Goal: Task Accomplishment & Management: Complete application form

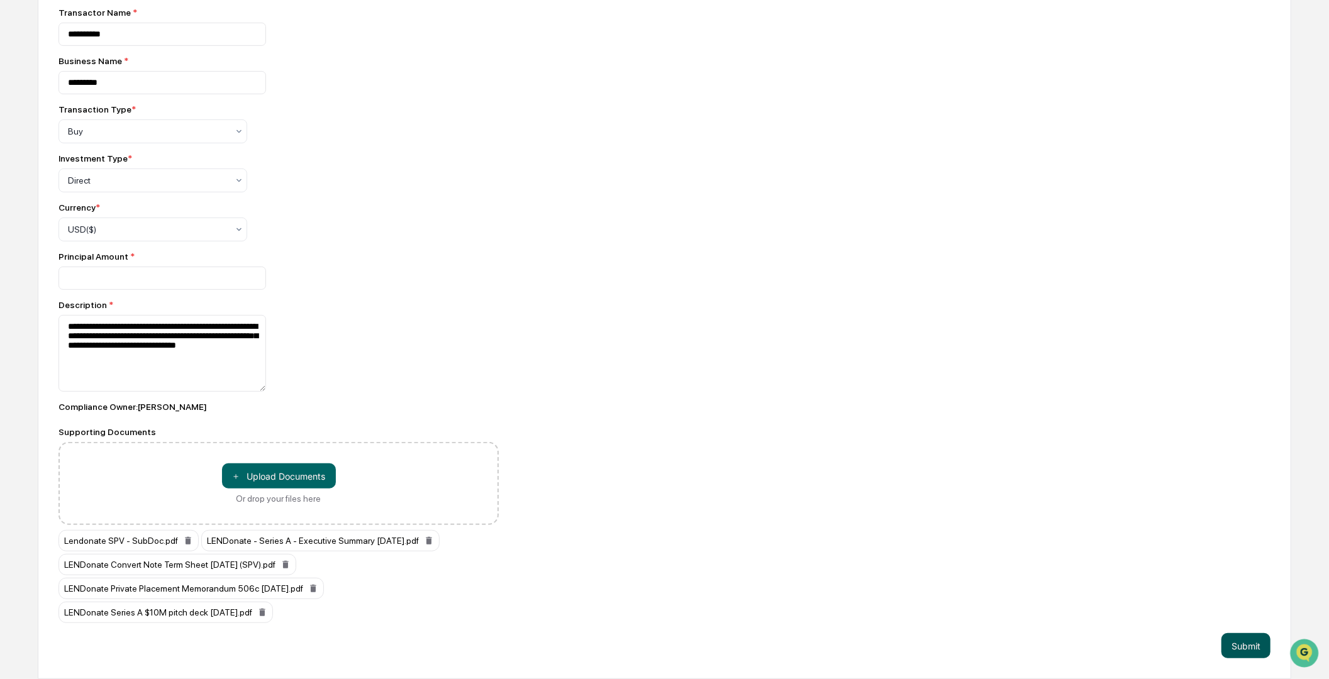
click at [1235, 648] on button "Submit" at bounding box center [1245, 645] width 49 height 25
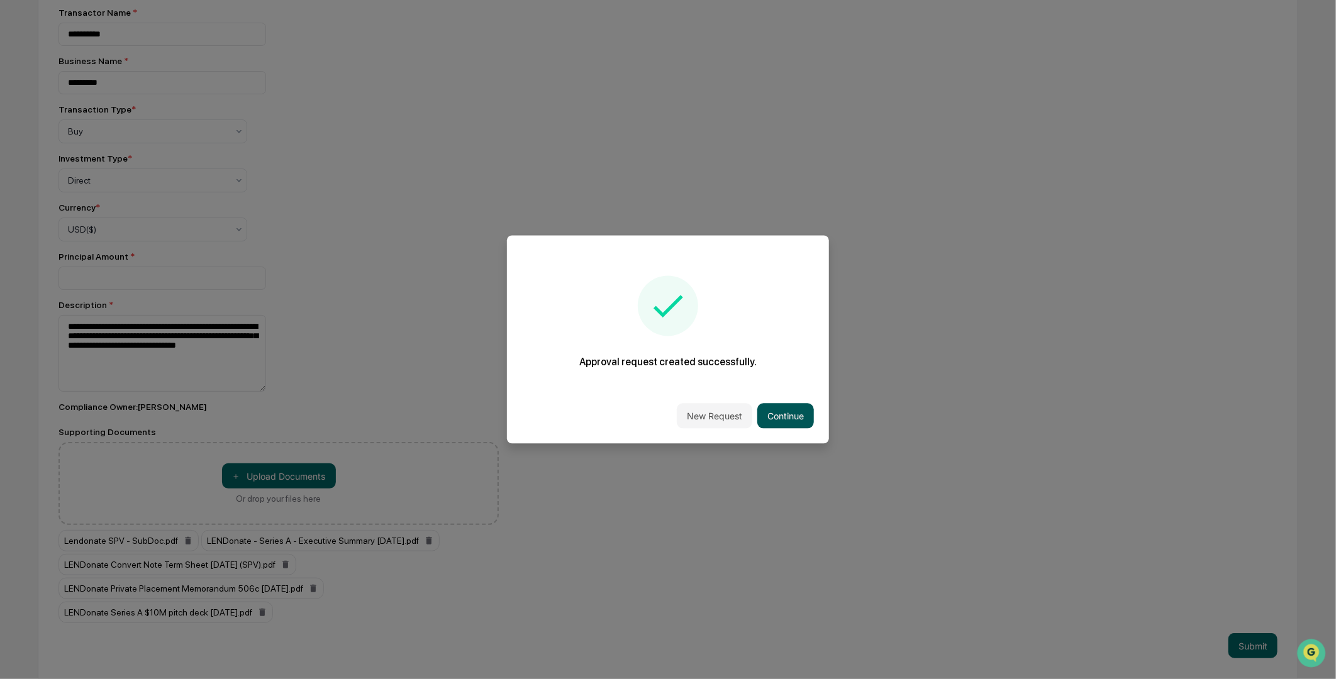
click at [768, 413] on button "Continue" at bounding box center [785, 416] width 57 height 25
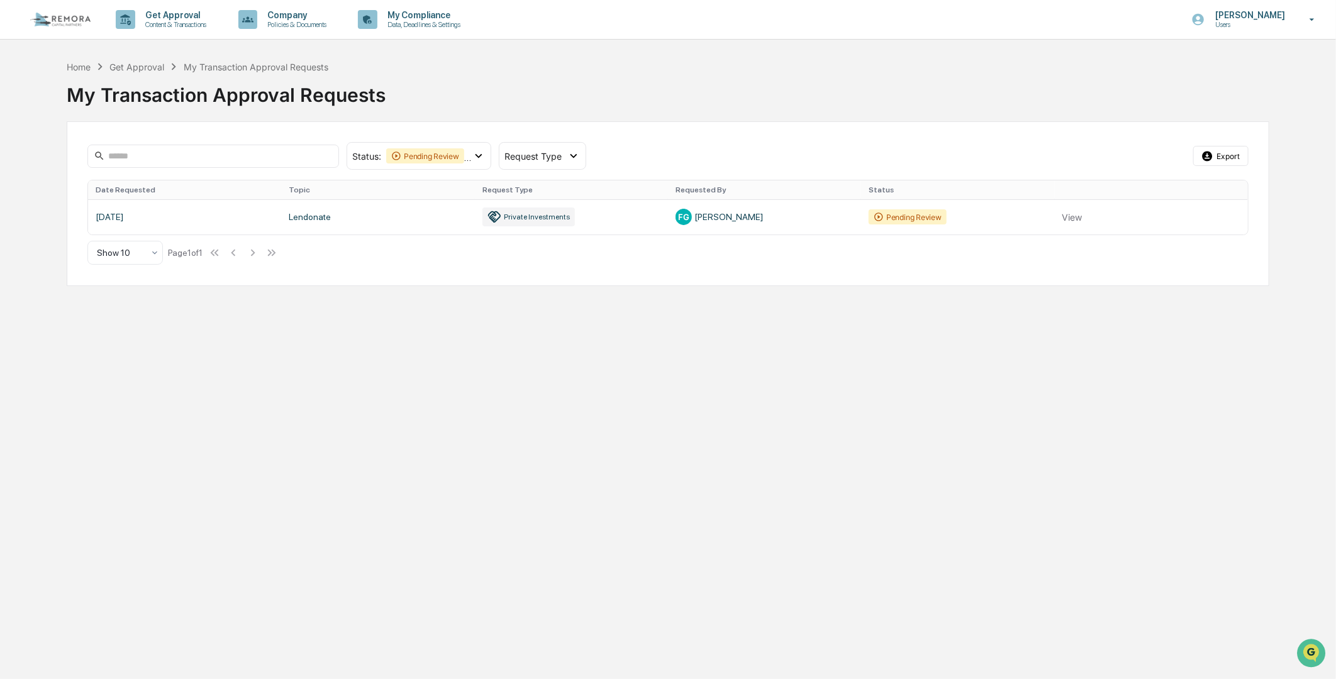
click at [655, 98] on div "My Transaction Approval Requests" at bounding box center [668, 90] width 1203 height 33
click at [386, 30] on div "My Compliance Data, Deadlines & Settings" at bounding box center [413, 19] width 121 height 39
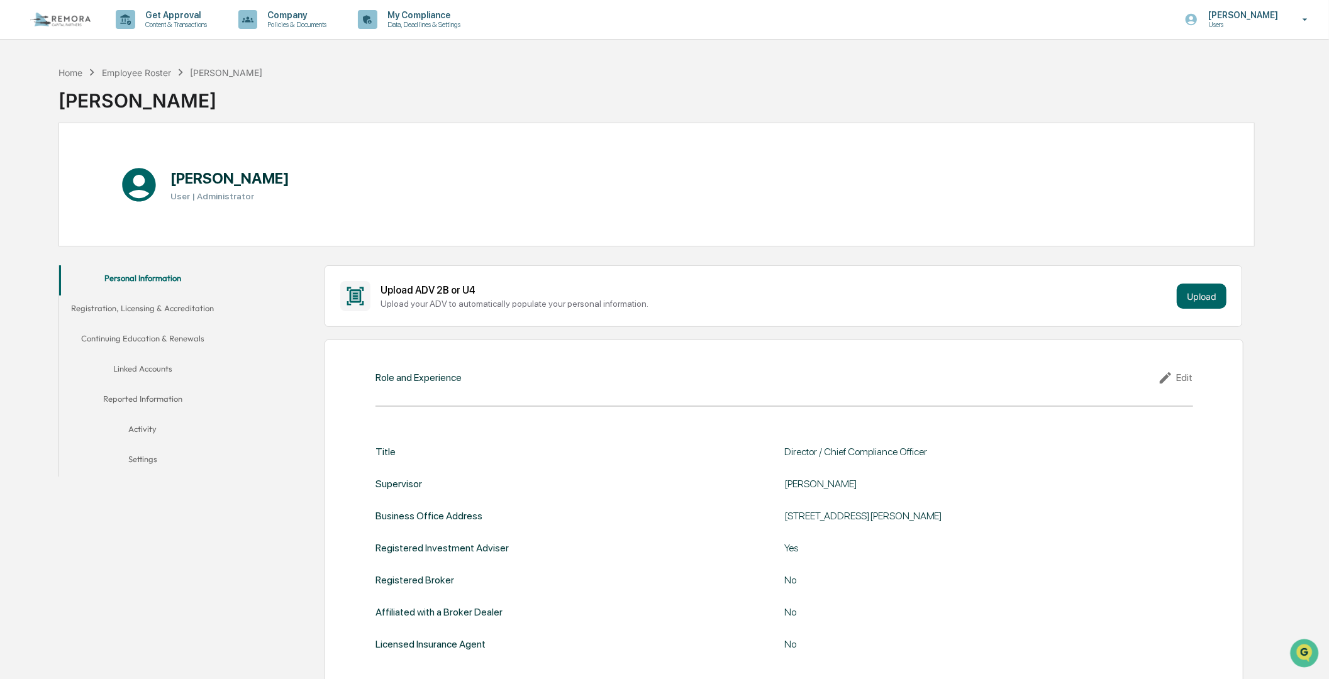
click at [136, 395] on button "Reported Information" at bounding box center [142, 401] width 167 height 30
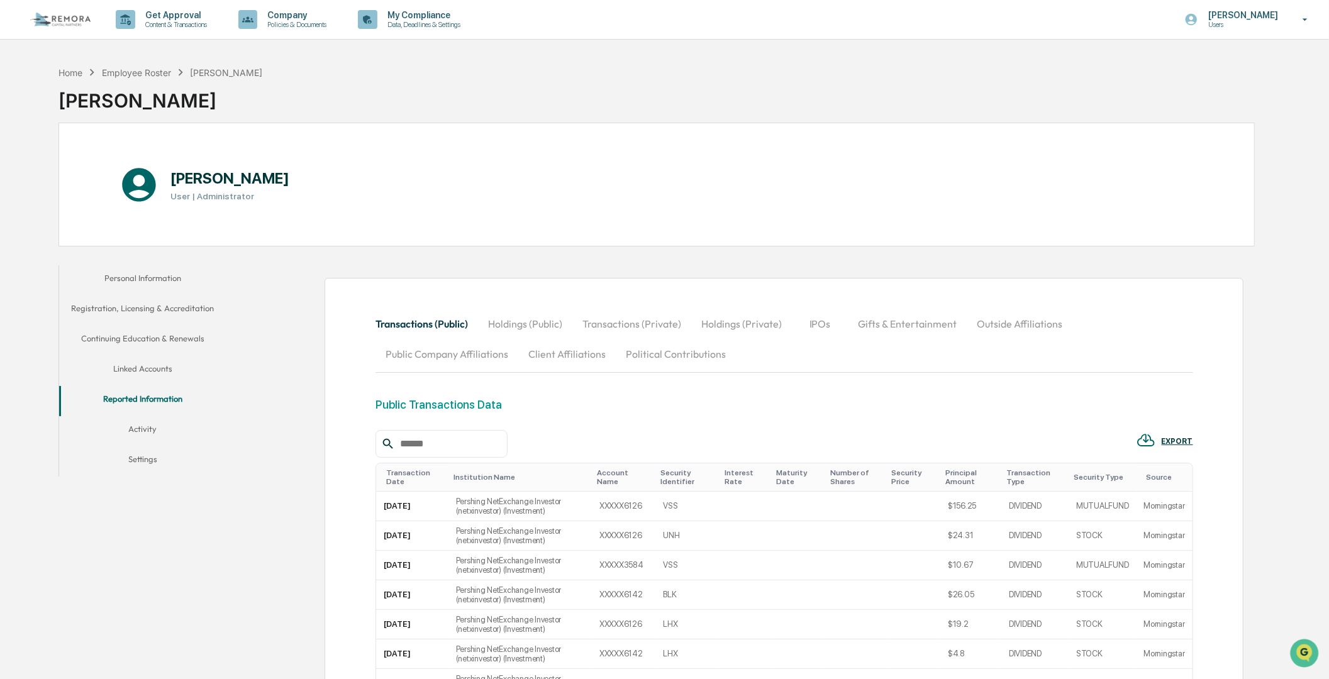
click at [145, 423] on button "Activity" at bounding box center [142, 431] width 167 height 30
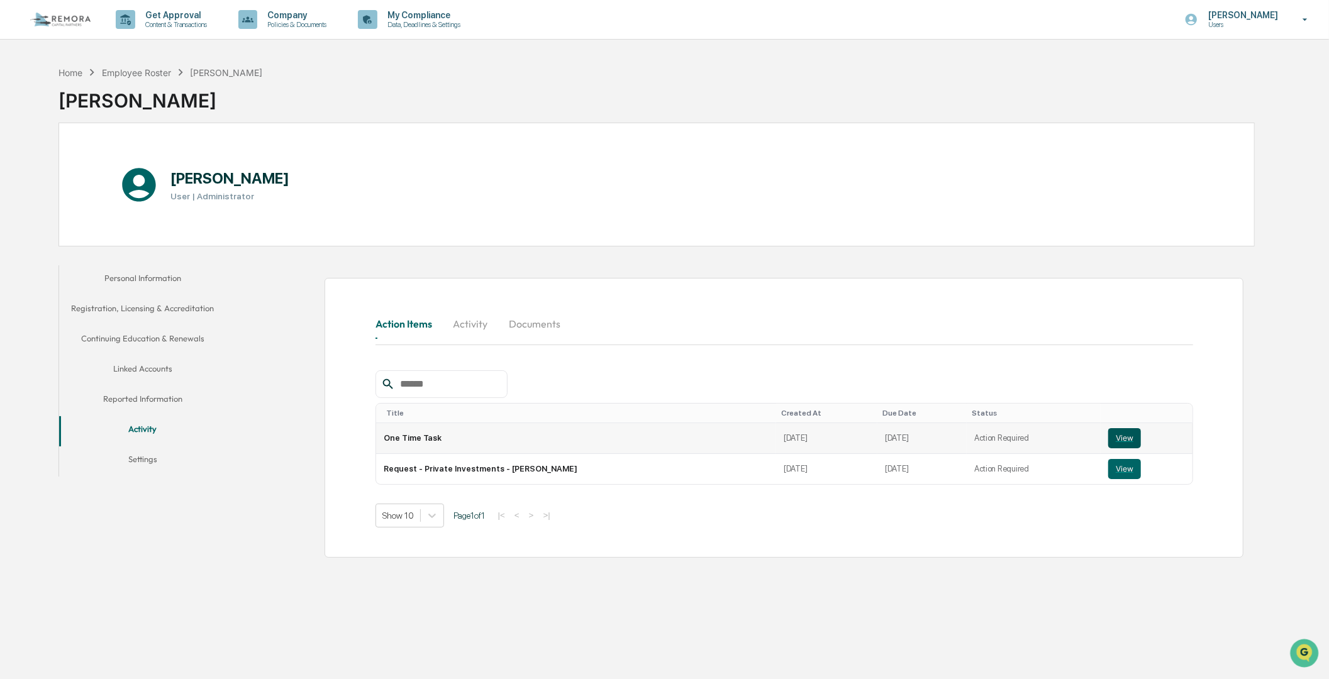
click at [1108, 429] on button "View" at bounding box center [1124, 438] width 33 height 20
